Goal: Obtain resource: Download file/media

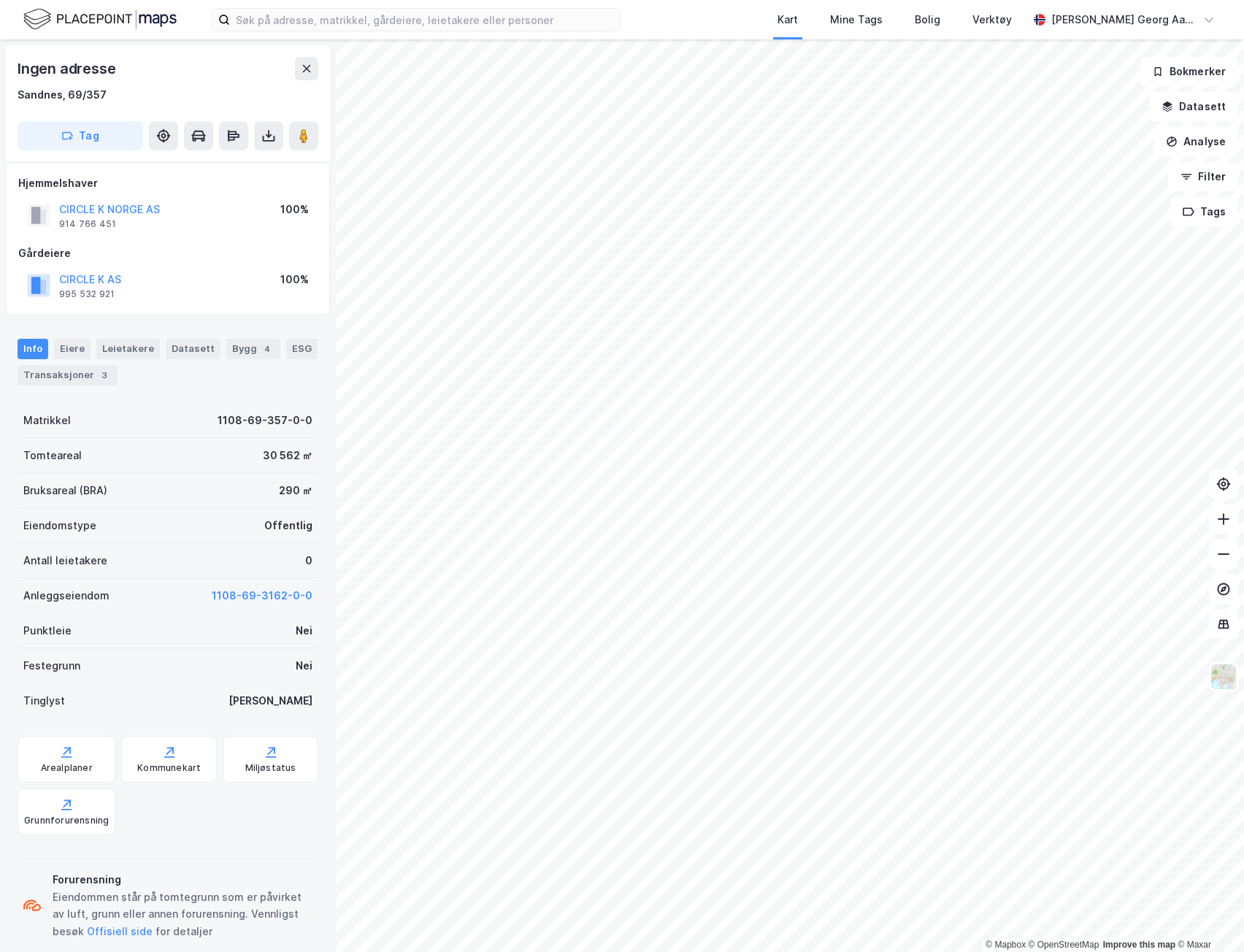
scroll to position [2, 0]
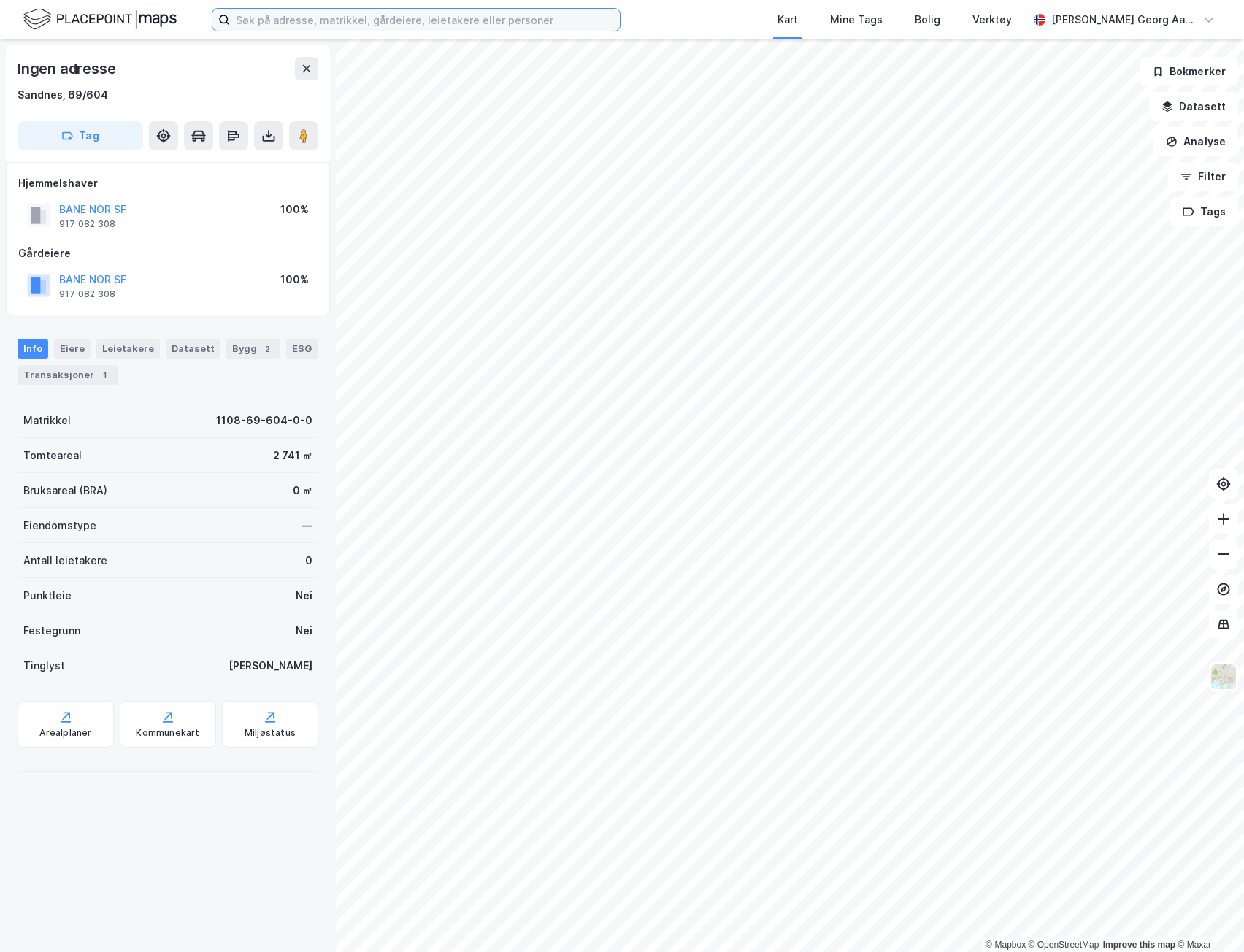
click at [295, 22] on input at bounding box center [424, 19] width 390 height 22
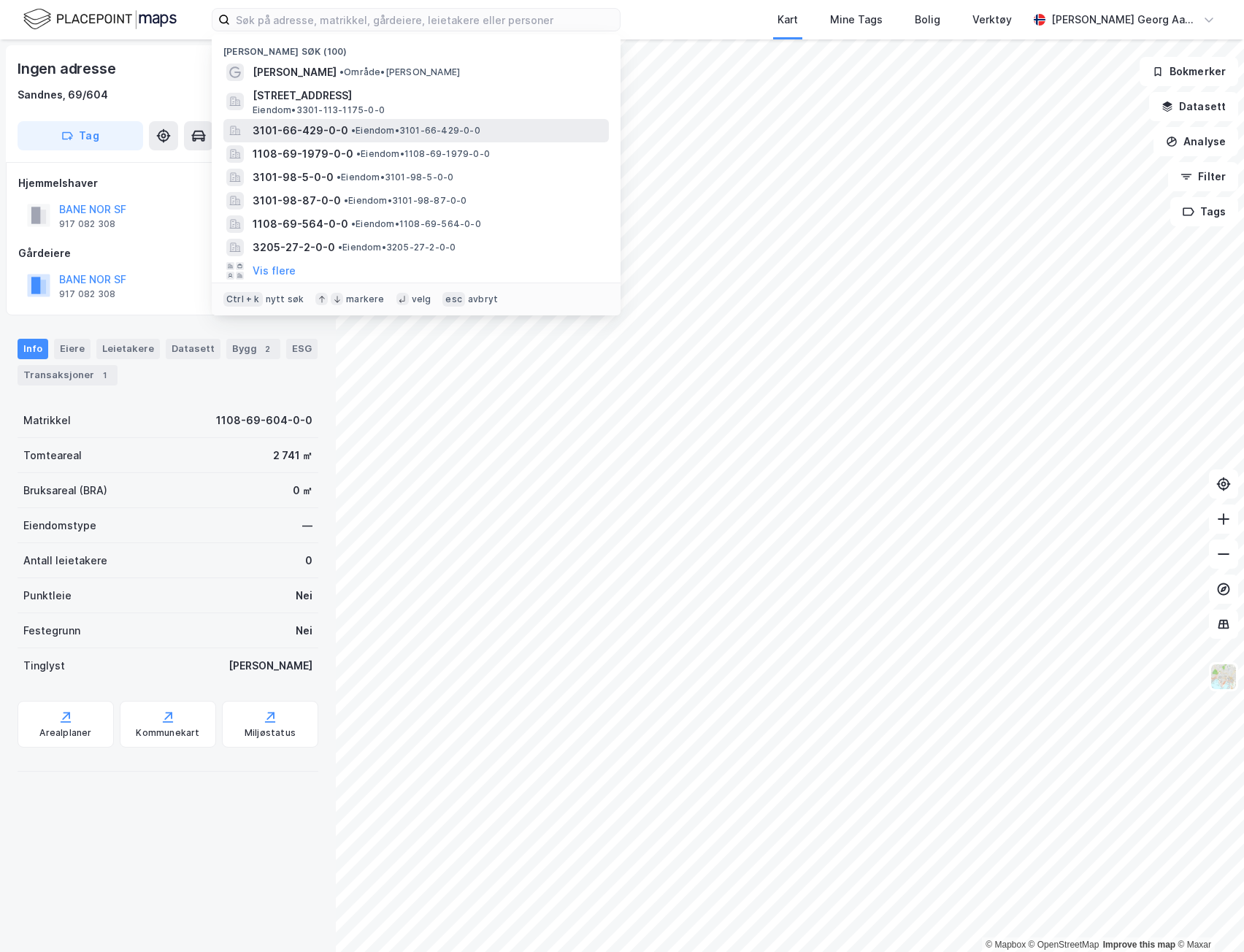
click at [313, 133] on span "3101-66-429-0-0" at bounding box center [300, 131] width 95 height 18
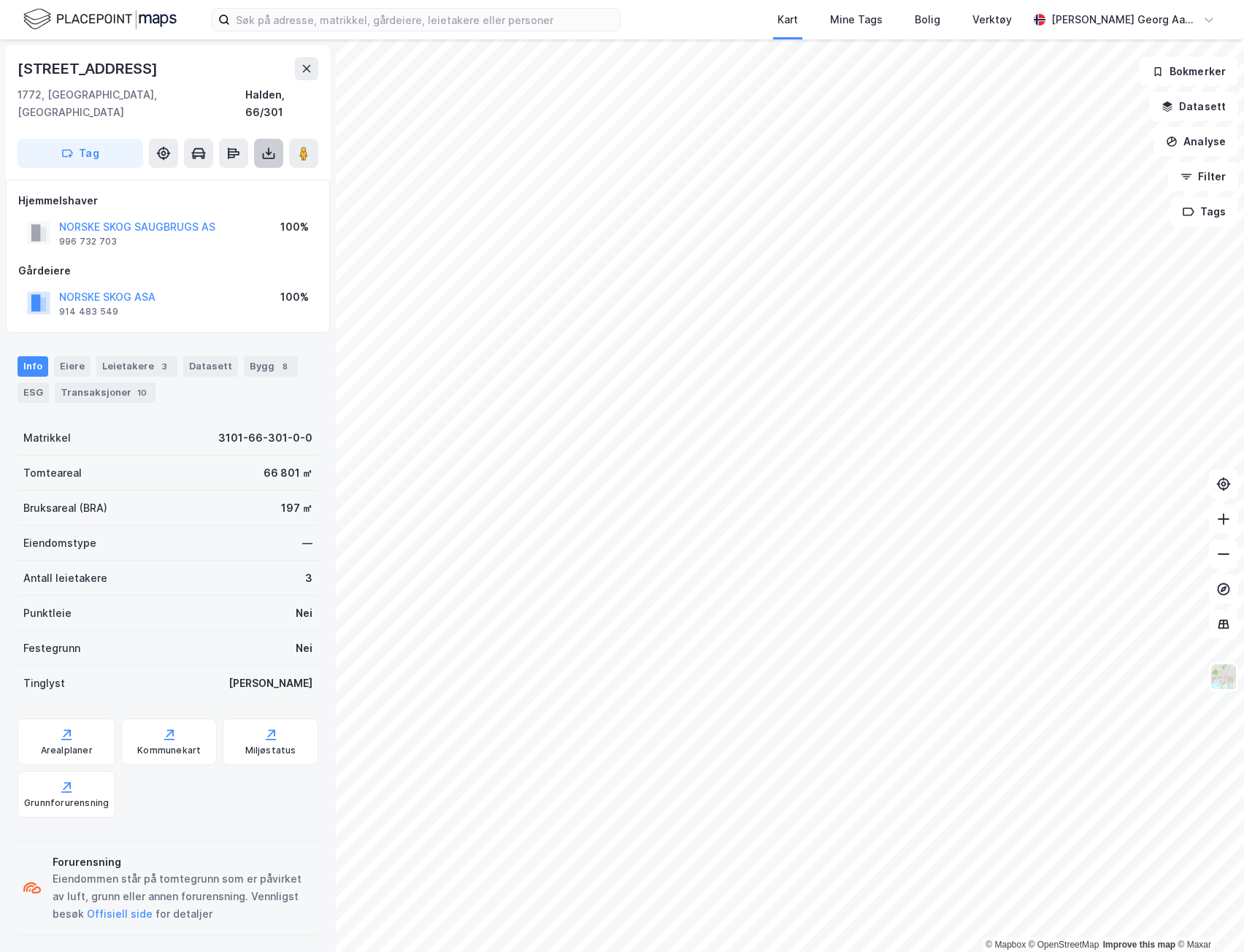
click at [271, 146] on icon at bounding box center [268, 153] width 15 height 15
click at [253, 171] on div "Last ned grunnbok" at bounding box center [205, 182] width 155 height 23
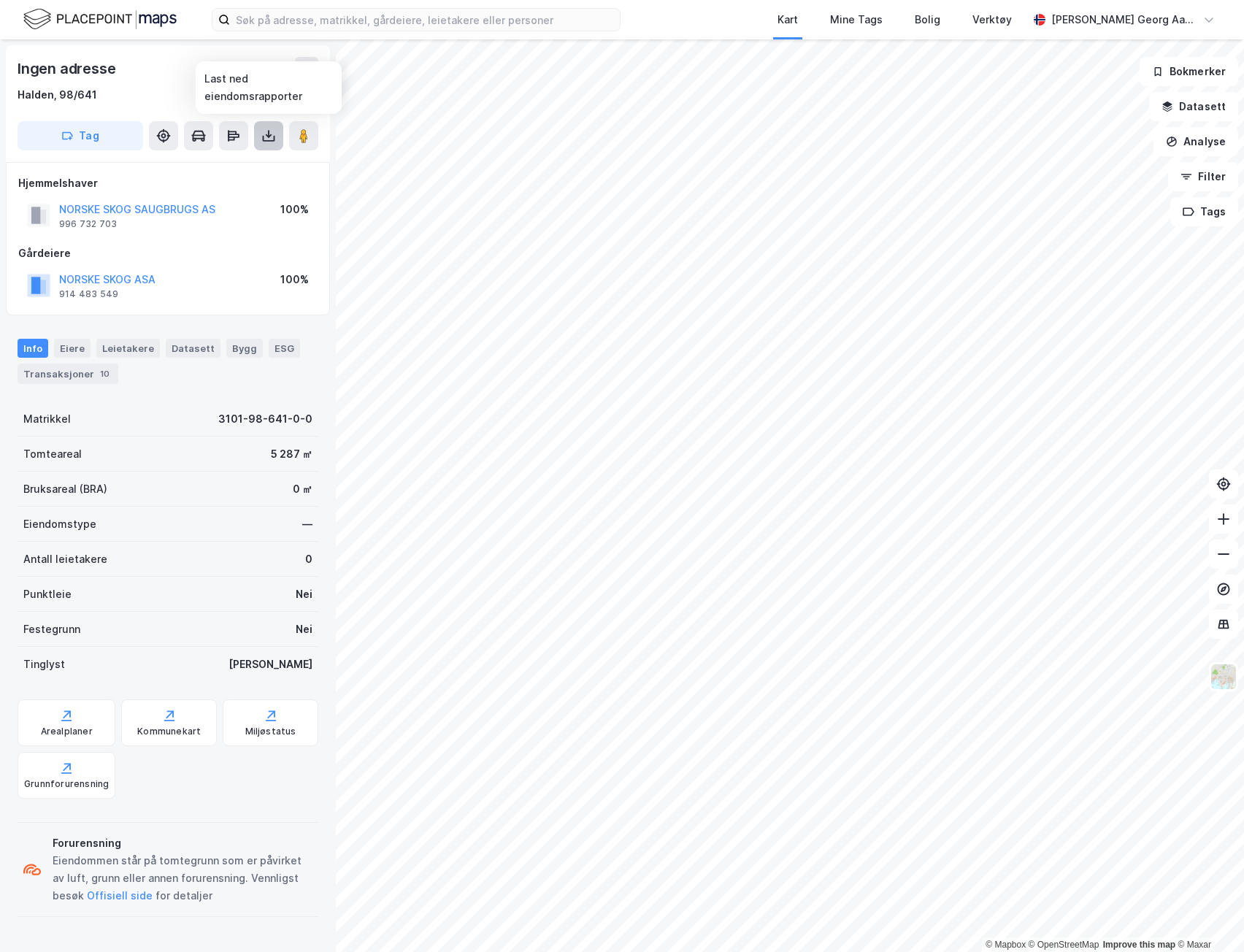
click at [264, 133] on icon at bounding box center [268, 135] width 15 height 15
click at [254, 159] on div "Last ned grunnbok" at bounding box center [205, 165] width 155 height 23
click at [152, 84] on div "Ingen adresse Halden, 98/641" at bounding box center [168, 80] width 301 height 47
click at [98, 102] on div "Halden, 98/641" at bounding box center [168, 95] width 301 height 18
click at [79, 86] on div "Halden, 98/641" at bounding box center [57, 95] width 79 height 18
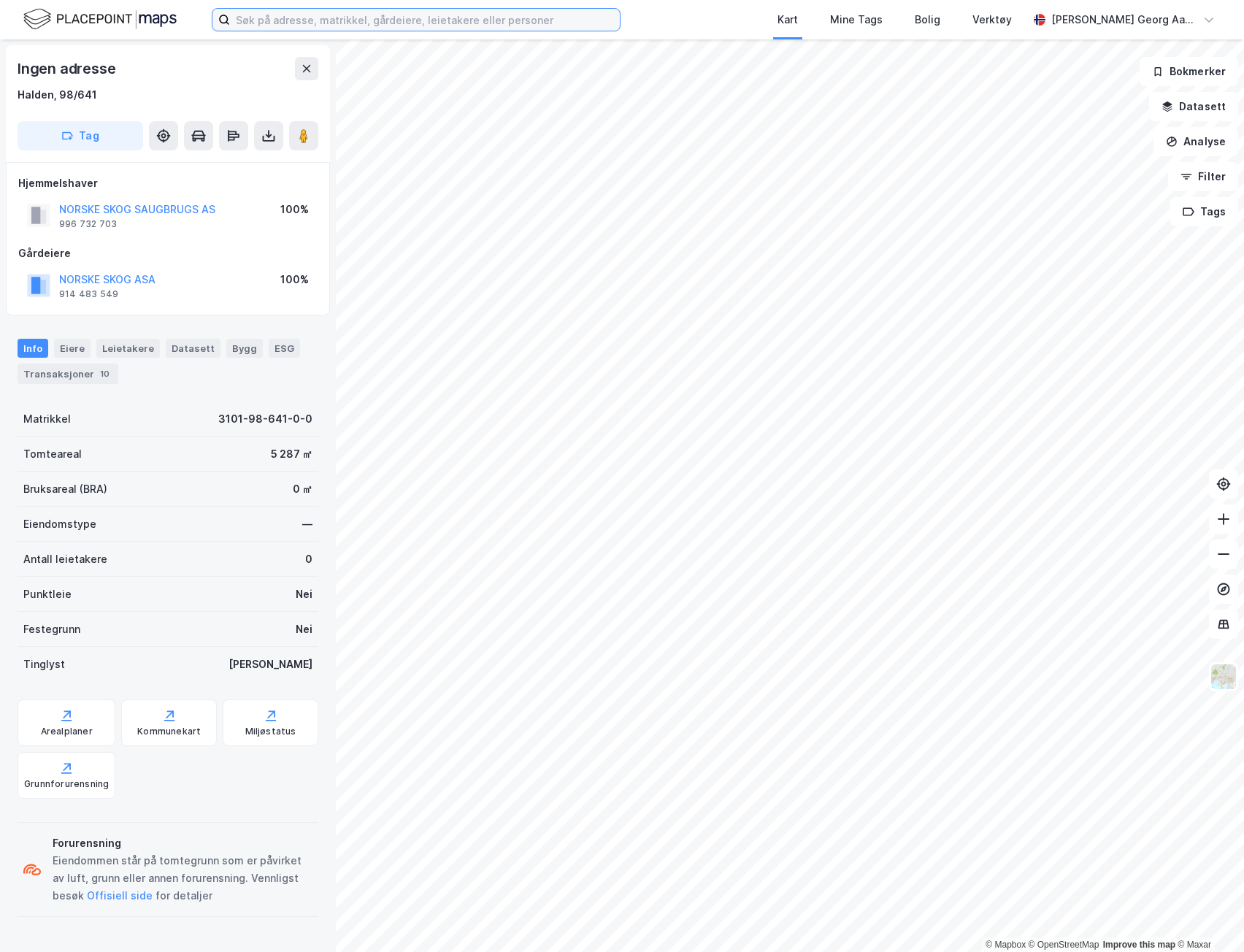
click at [234, 31] on label at bounding box center [416, 19] width 409 height 23
click at [234, 31] on input at bounding box center [424, 19] width 390 height 22
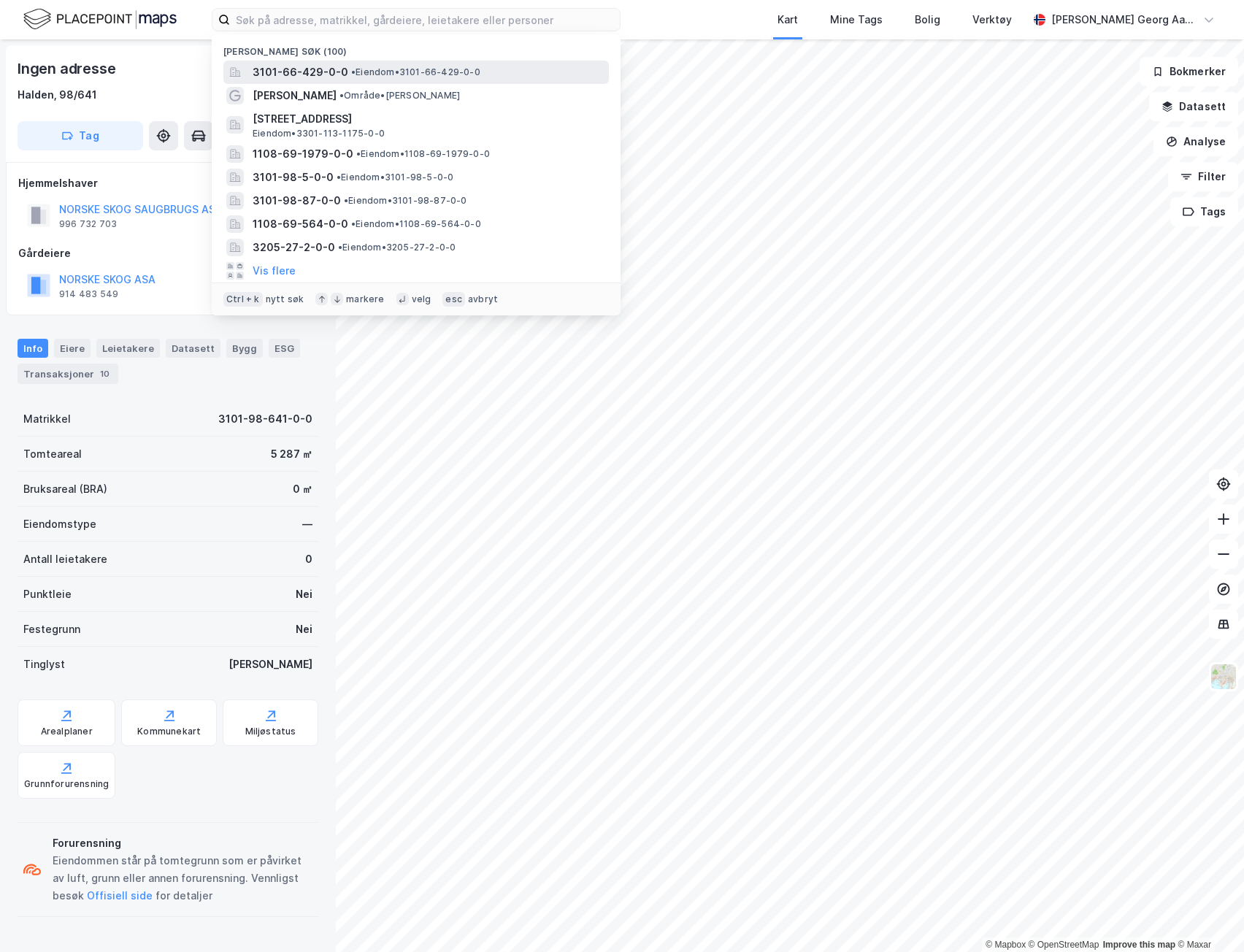
click at [298, 67] on span "3101-66-429-0-0" at bounding box center [300, 72] width 95 height 18
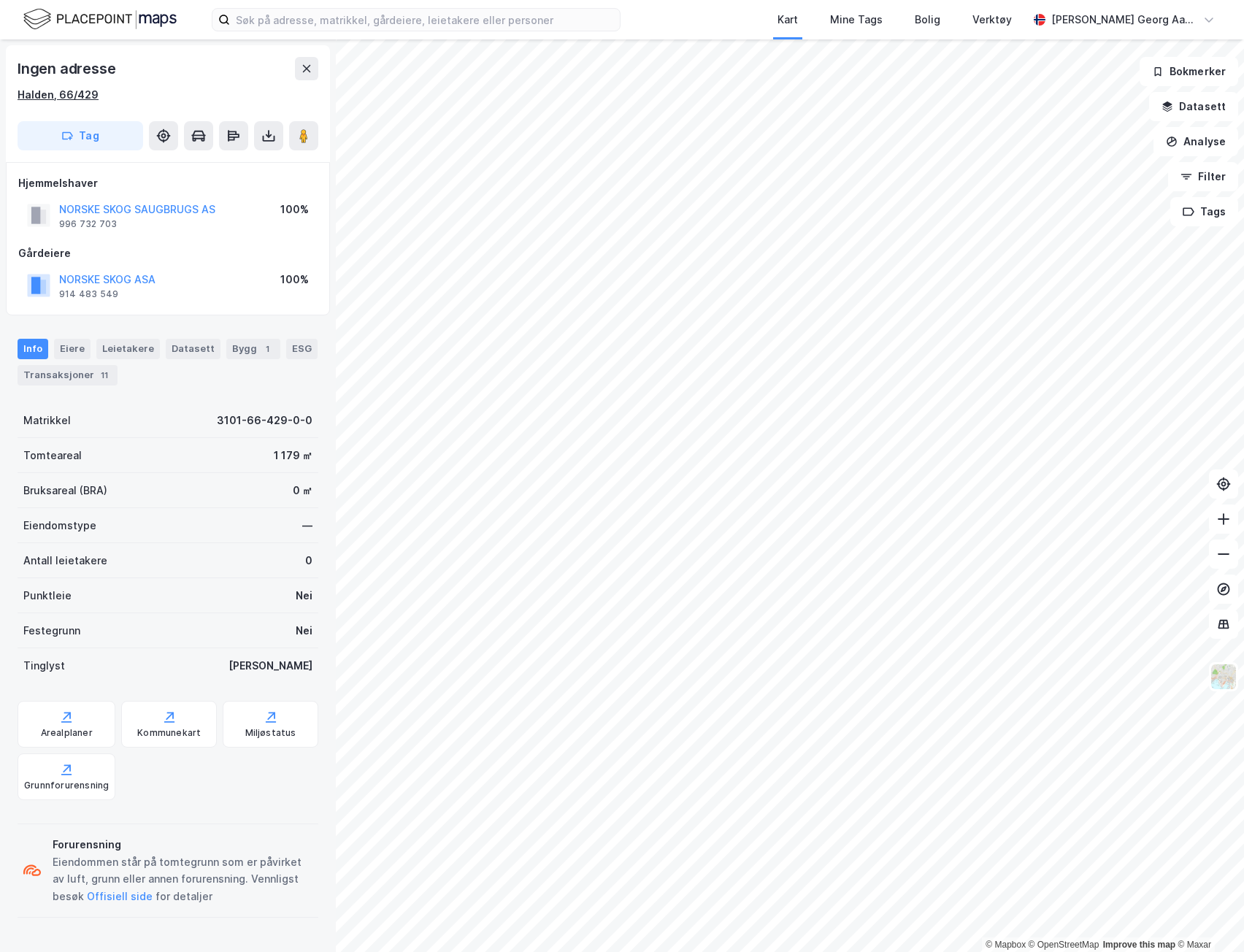
click at [40, 94] on div "Halden, 66/429" at bounding box center [58, 95] width 81 height 18
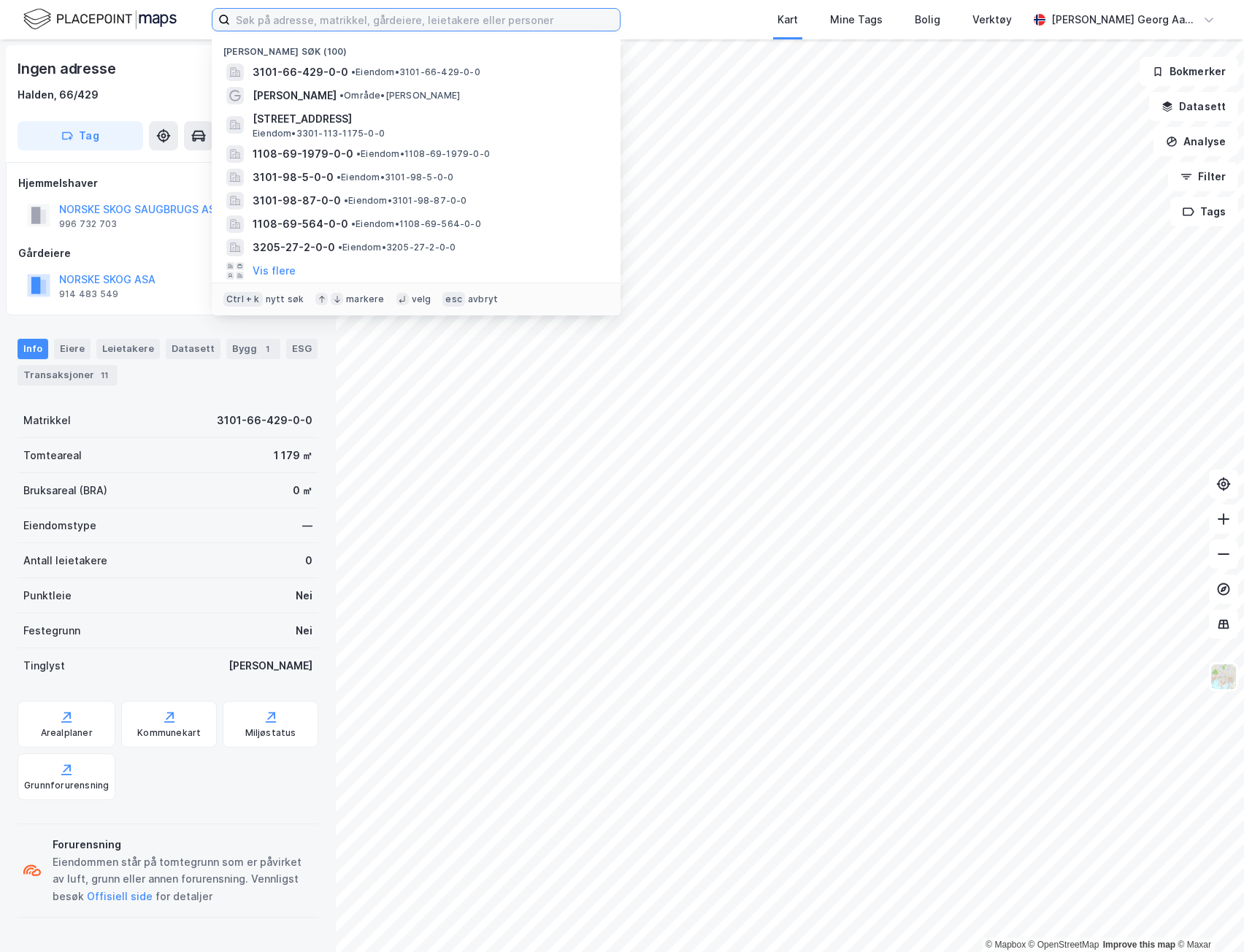
click at [518, 22] on input at bounding box center [424, 19] width 390 height 22
paste input "3101-66-429-0-0"
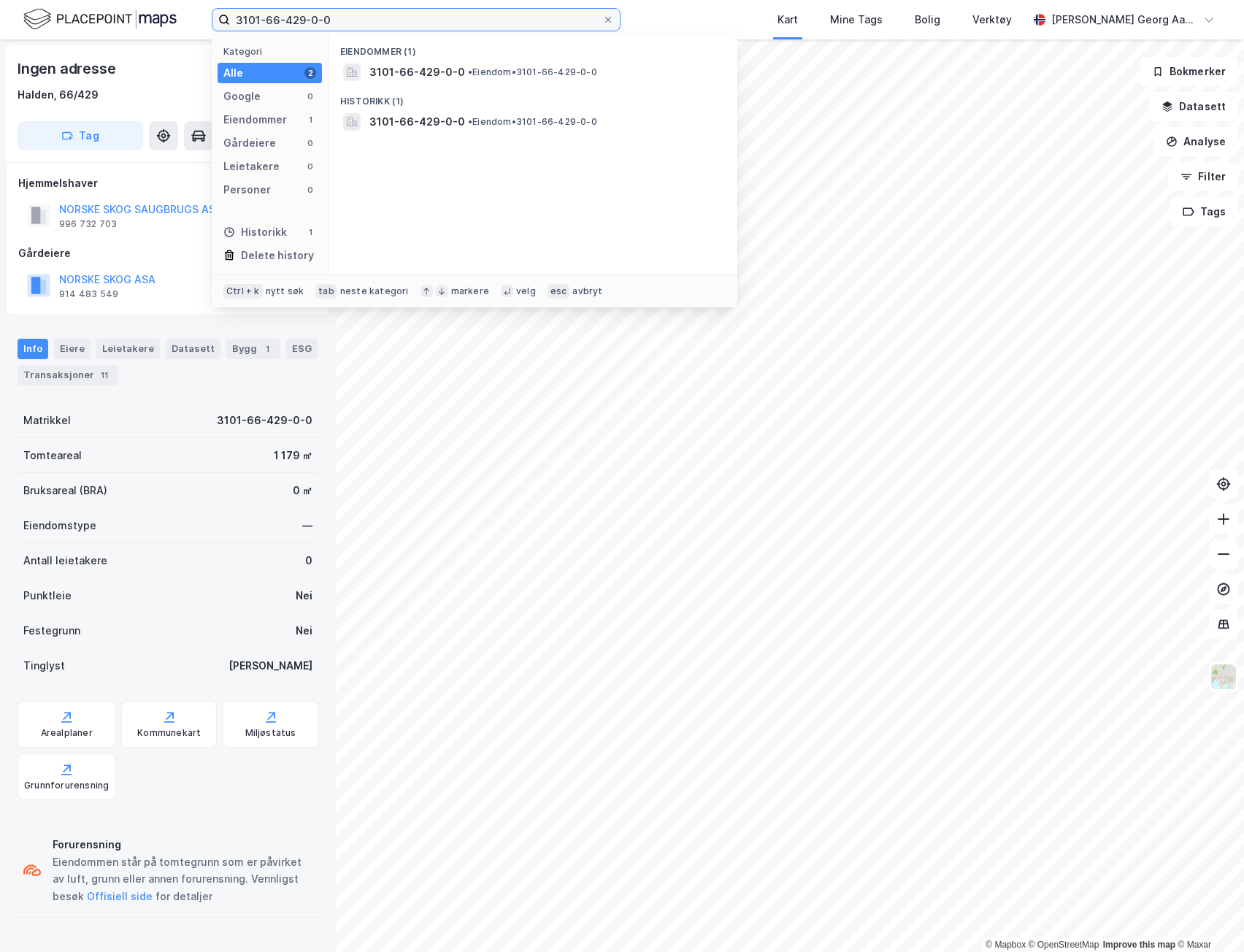
type input "3101-66-429-0-0"
click at [610, 19] on icon at bounding box center [607, 19] width 8 height 8
click at [602, 19] on input "3101-66-429-0-0" at bounding box center [416, 19] width 372 height 22
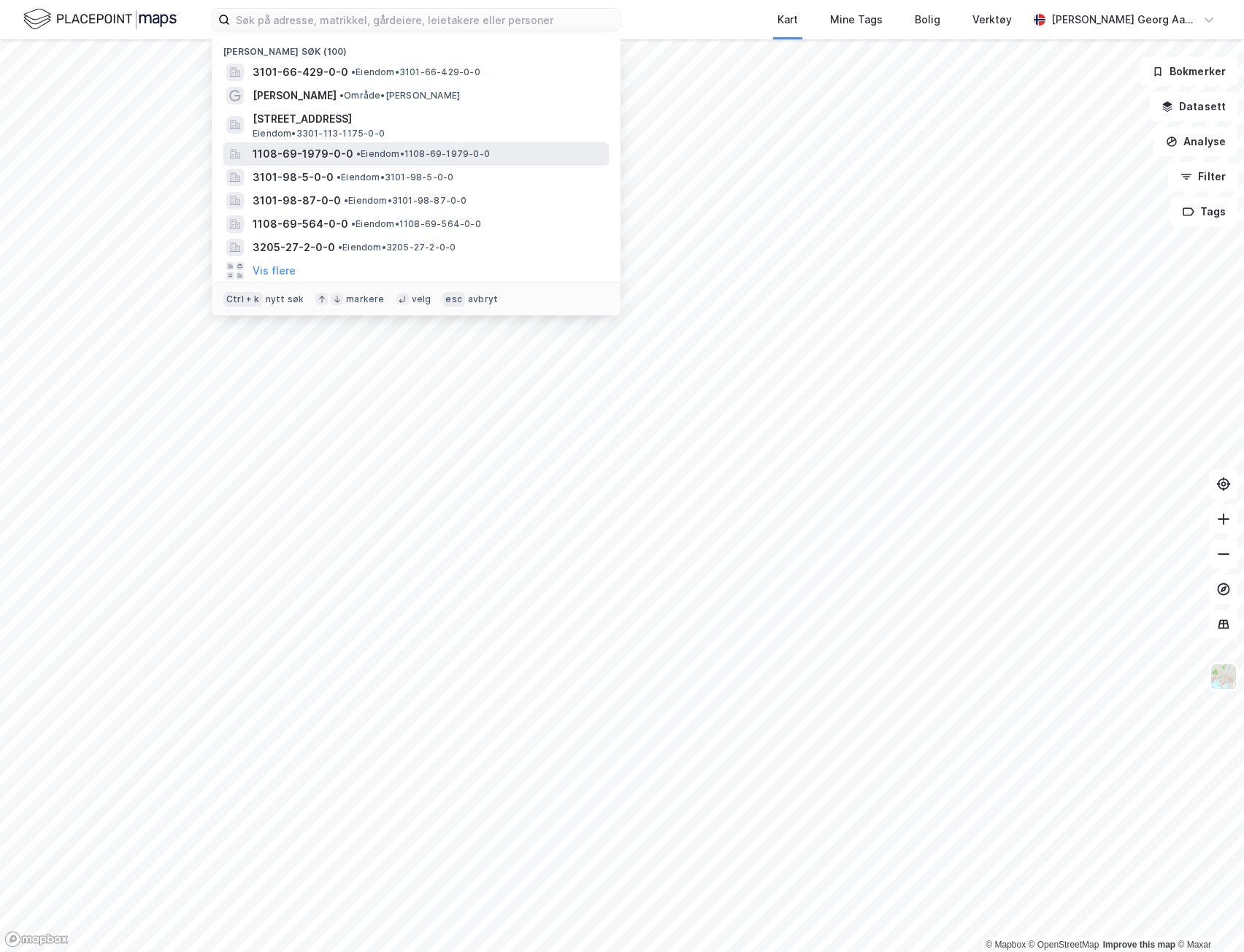
click at [356, 152] on span "•" at bounding box center [358, 154] width 5 height 11
